Goal: Information Seeking & Learning: Learn about a topic

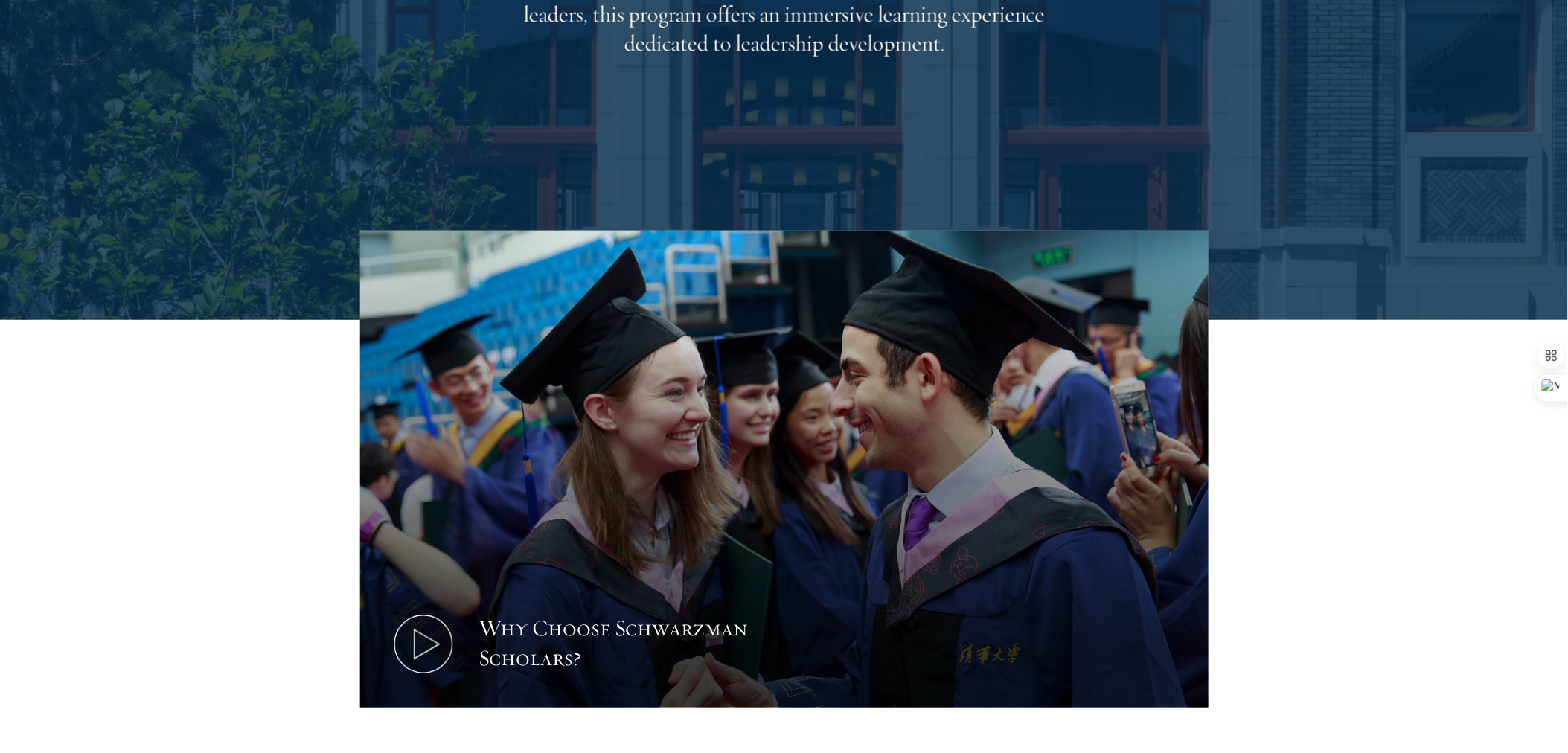
scroll to position [441, 0]
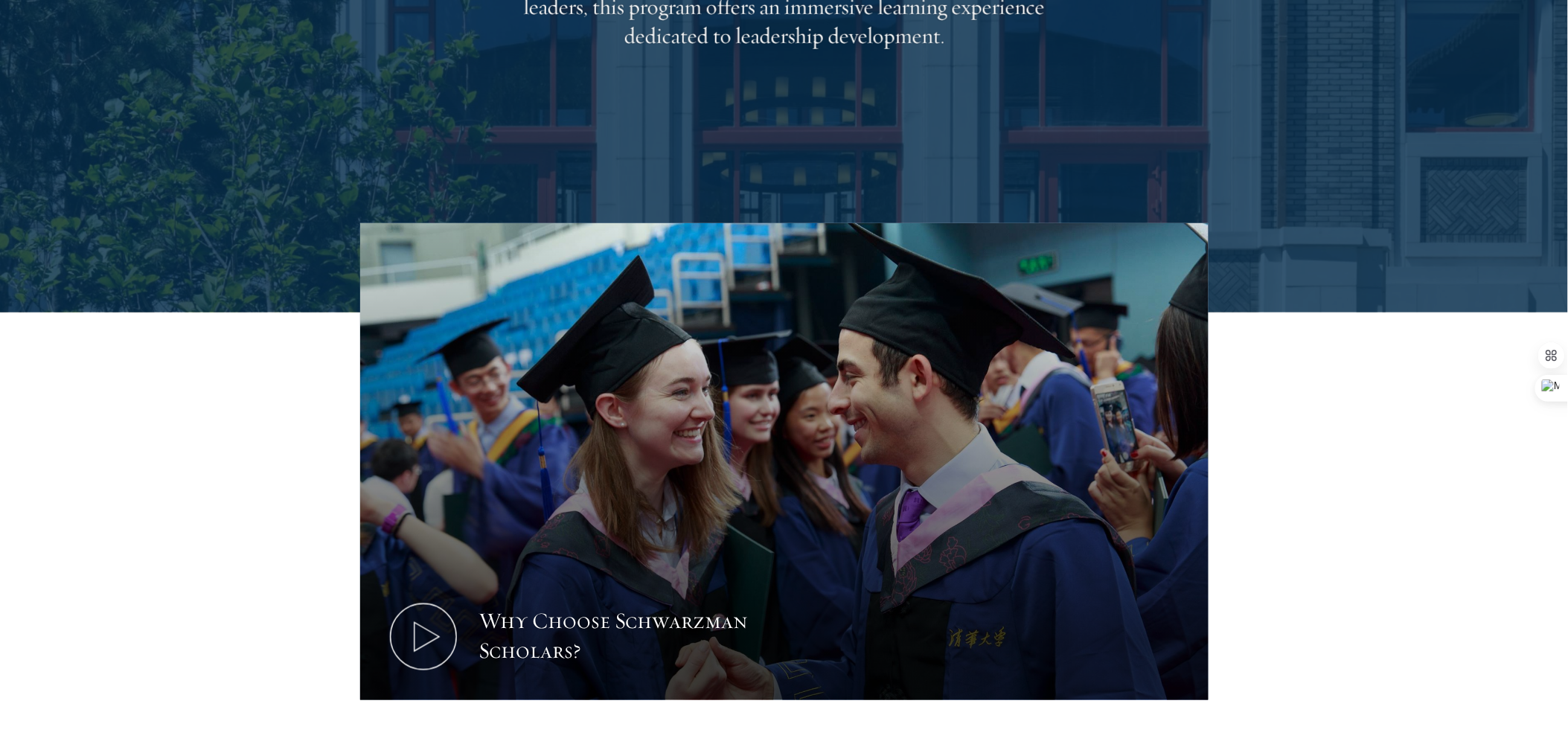
click at [259, 499] on div "Why Choose Schwarzman Scholars?" at bounding box center [785, 464] width 1072 height 481
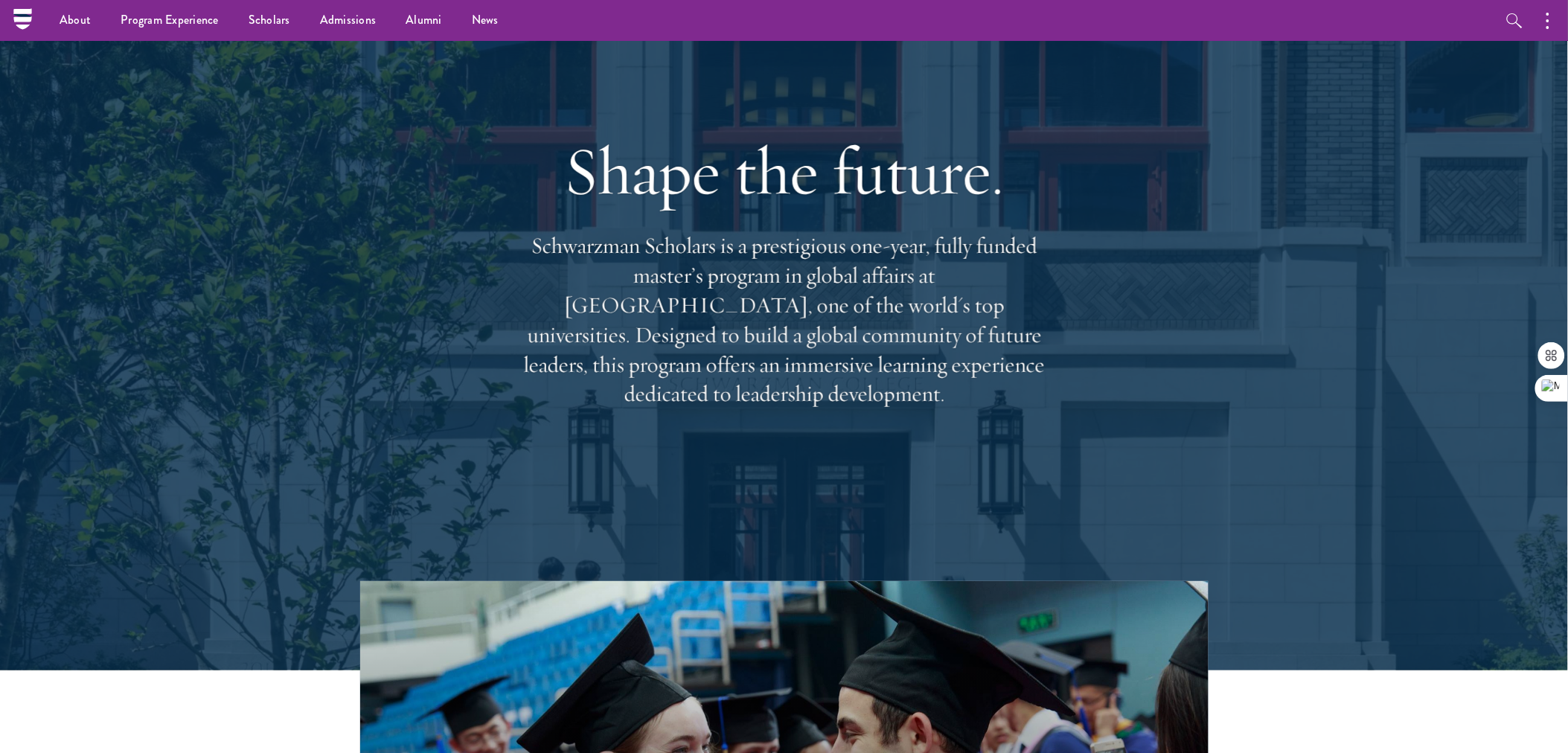
scroll to position [0, 0]
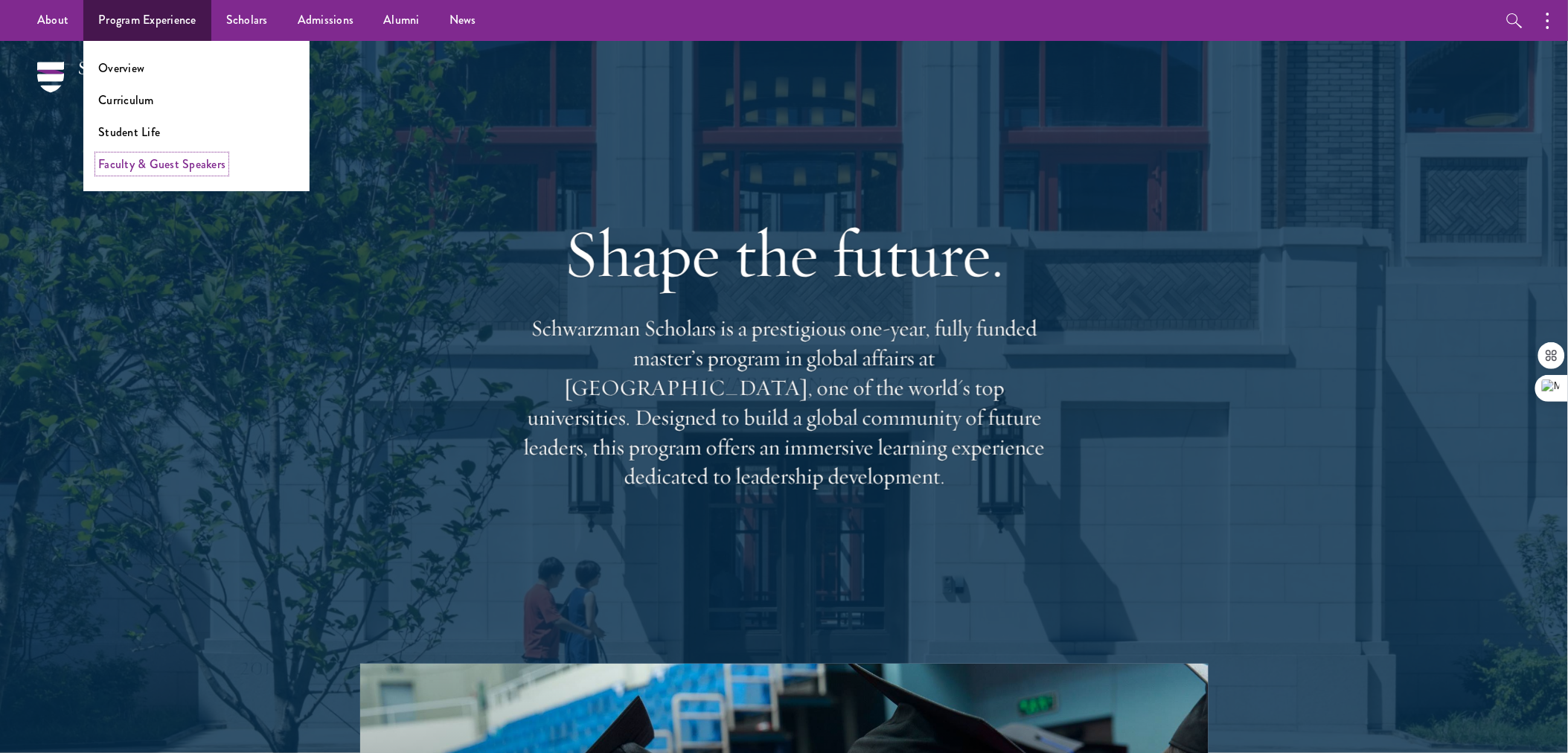
click at [157, 160] on link "Faculty & Guest Speakers" at bounding box center [162, 164] width 128 height 17
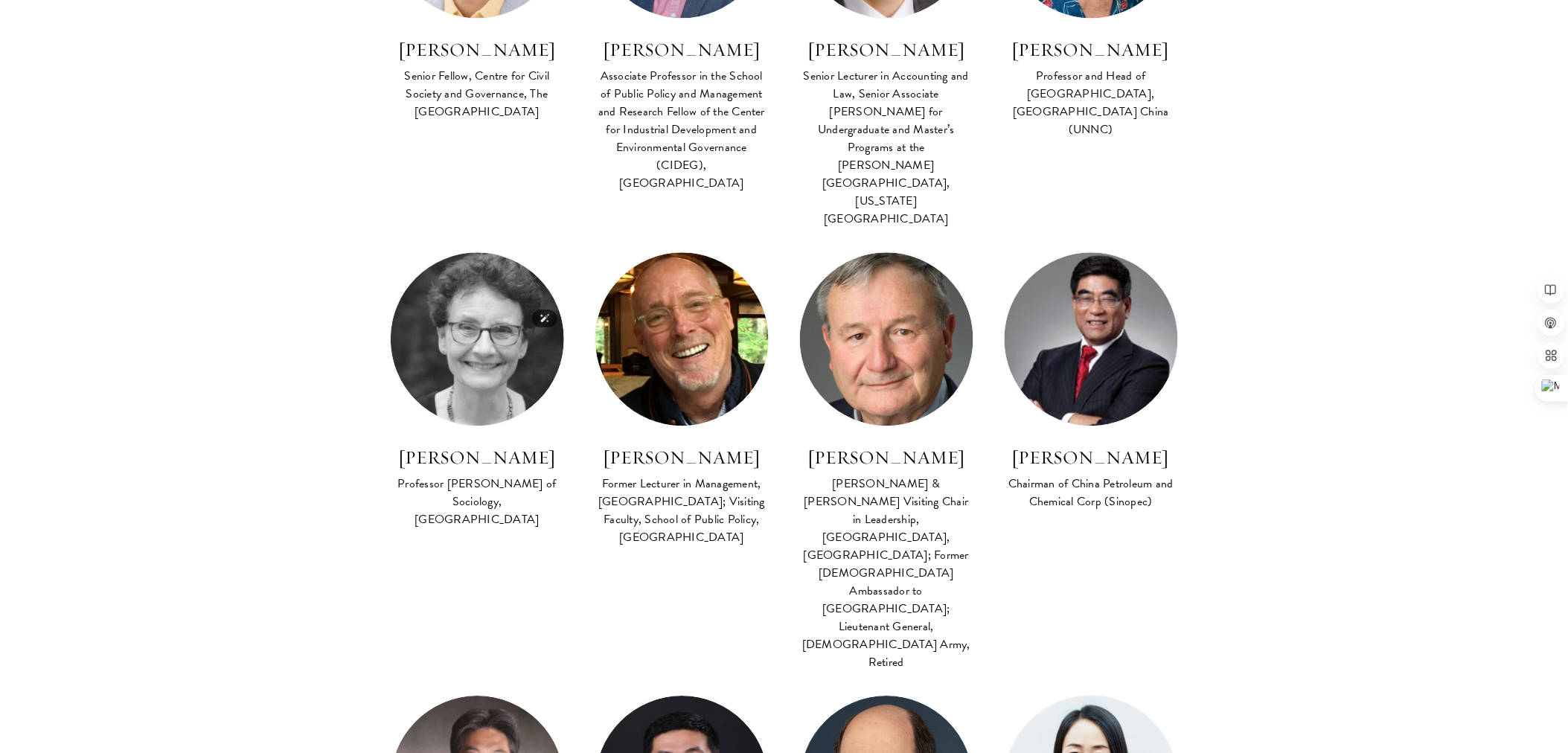
scroll to position [1213, 0]
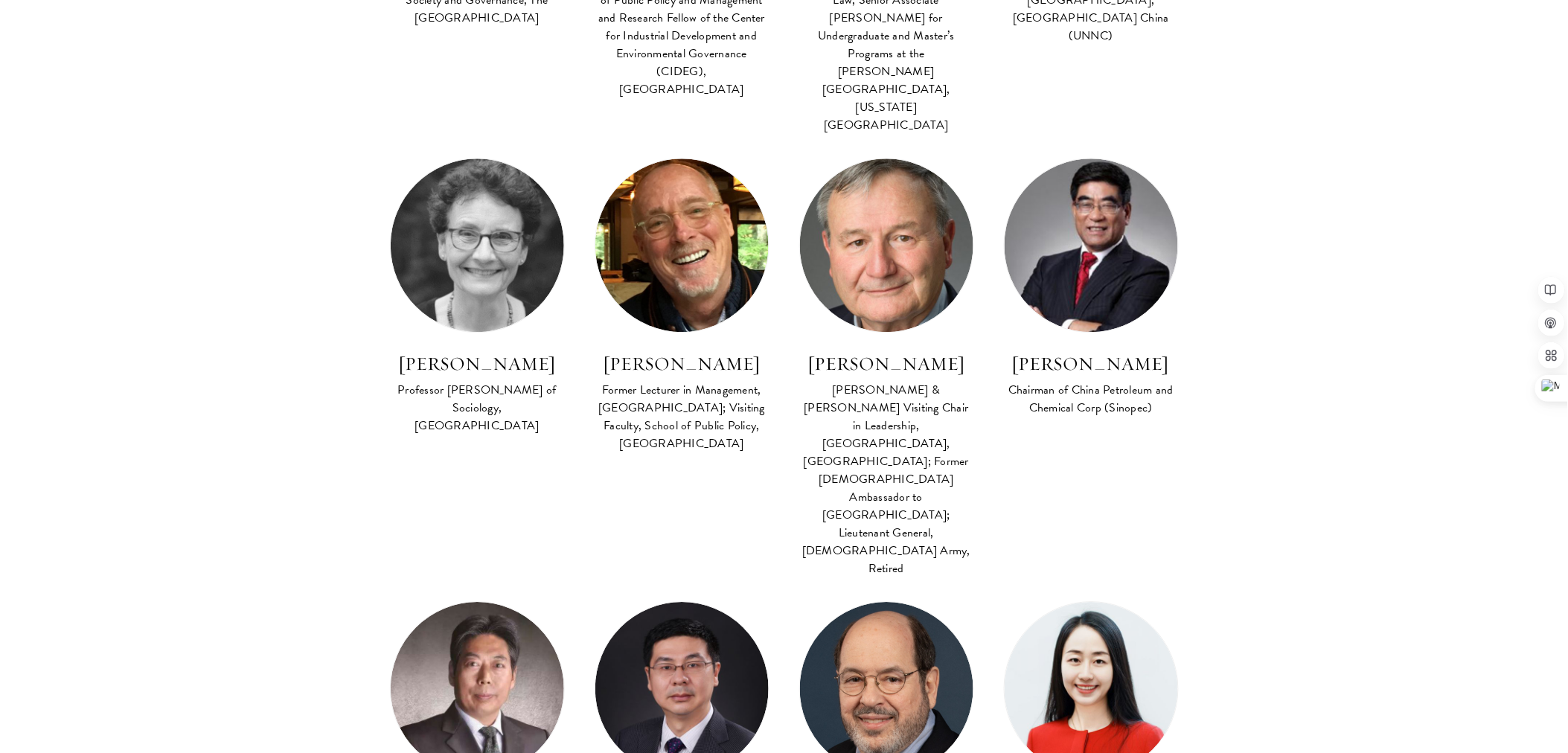
scroll to position [1323, 0]
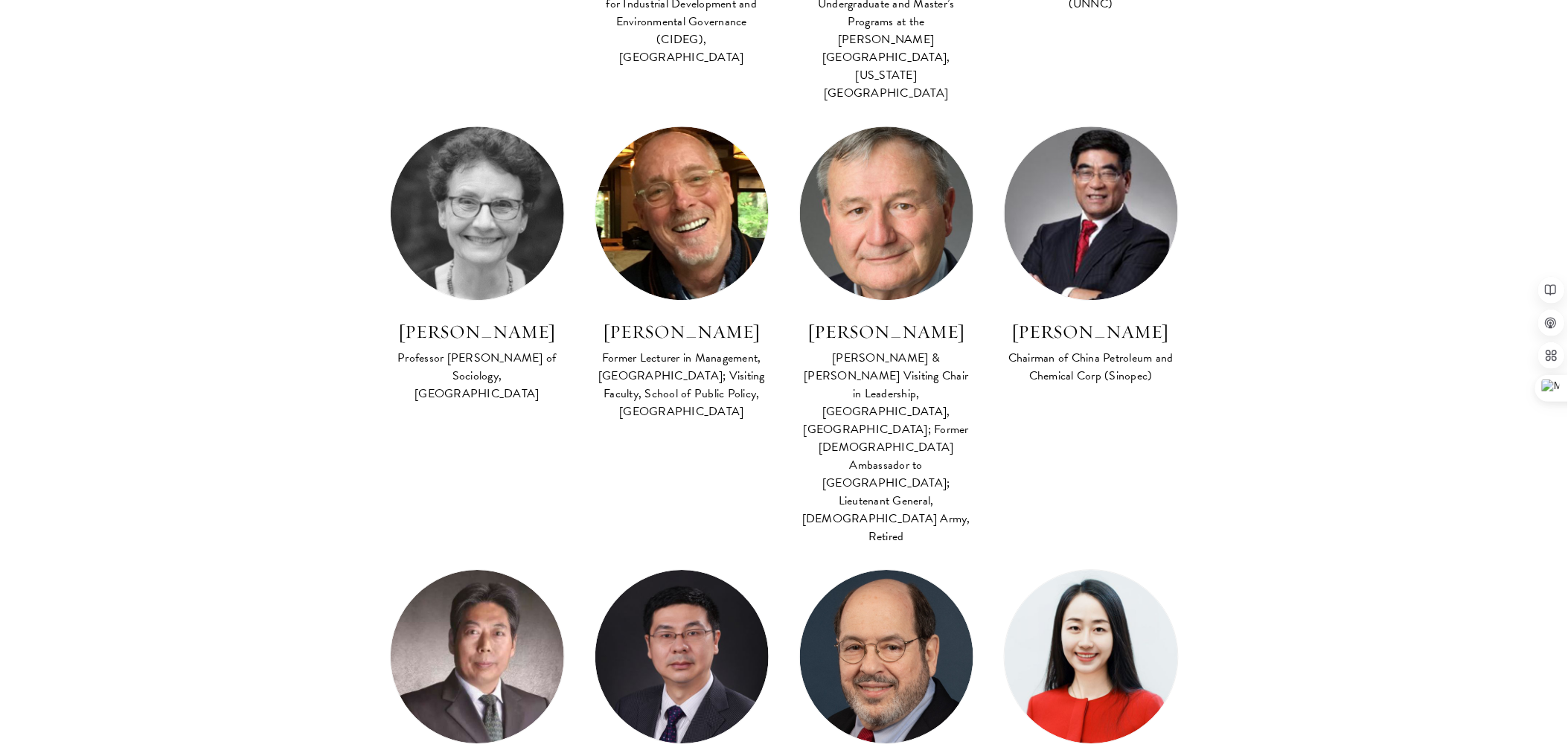
drag, startPoint x: 228, startPoint y: 418, endPoint x: 240, endPoint y: 413, distance: 13.0
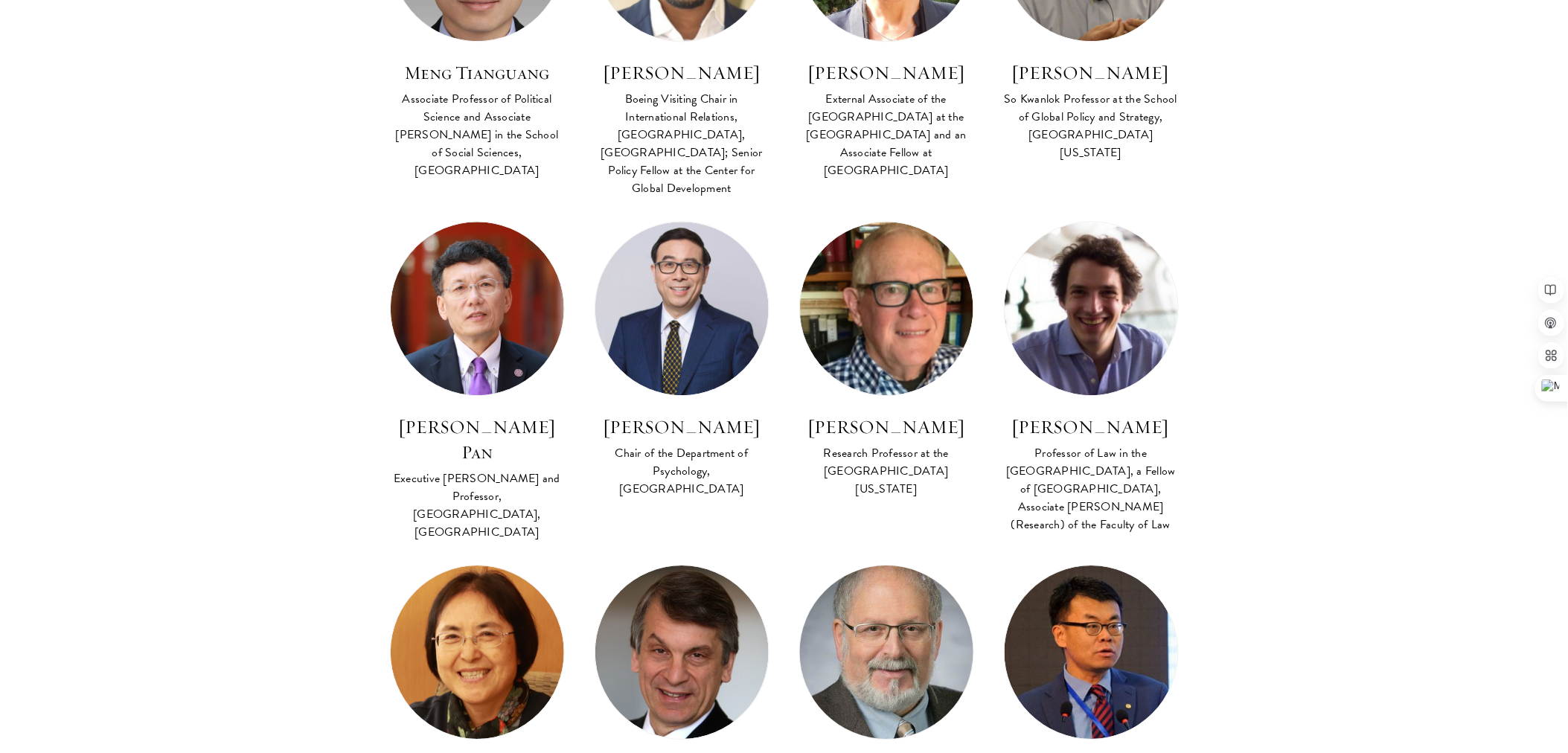
scroll to position [3860, 0]
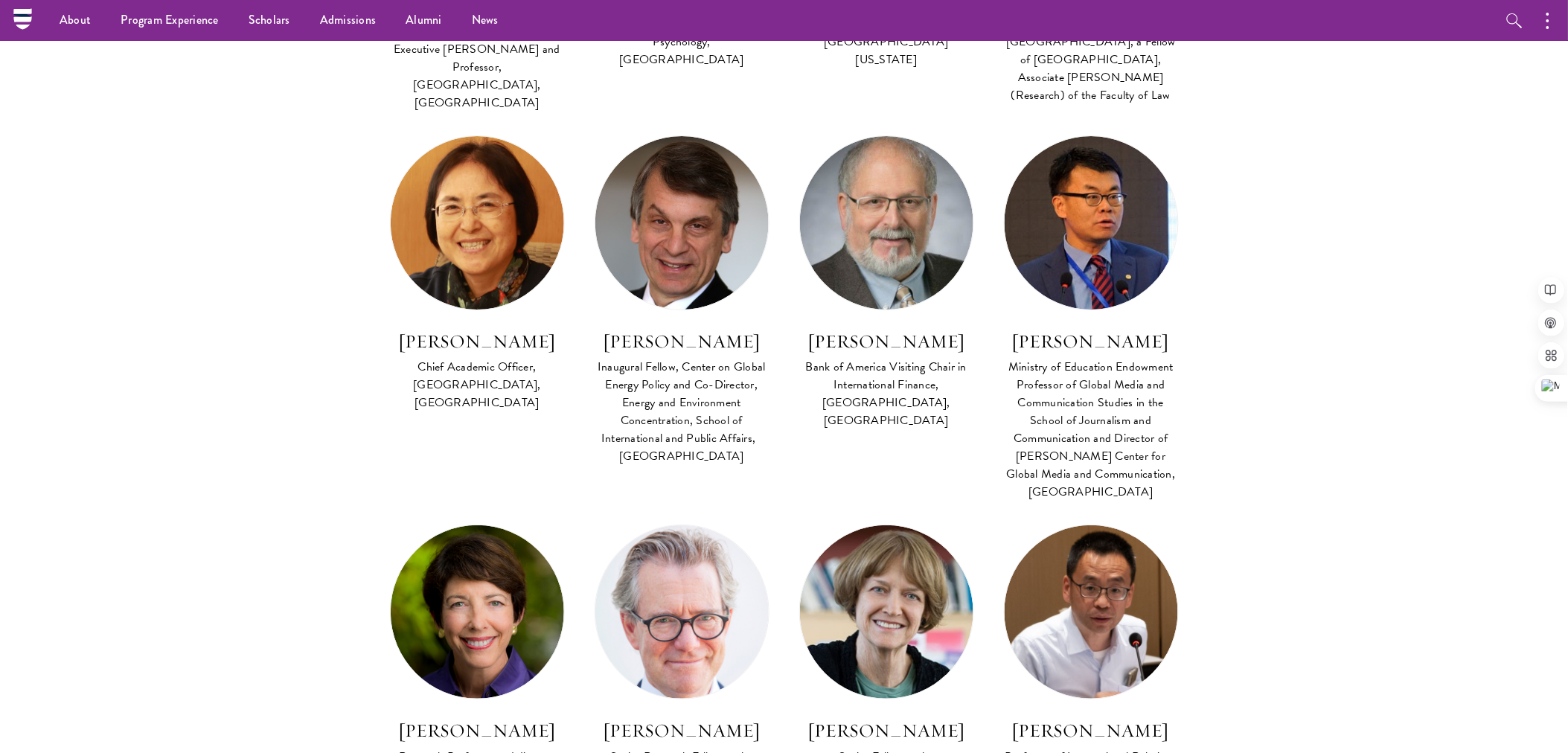
scroll to position [3749, 0]
